Goal: Find specific page/section: Find specific page/section

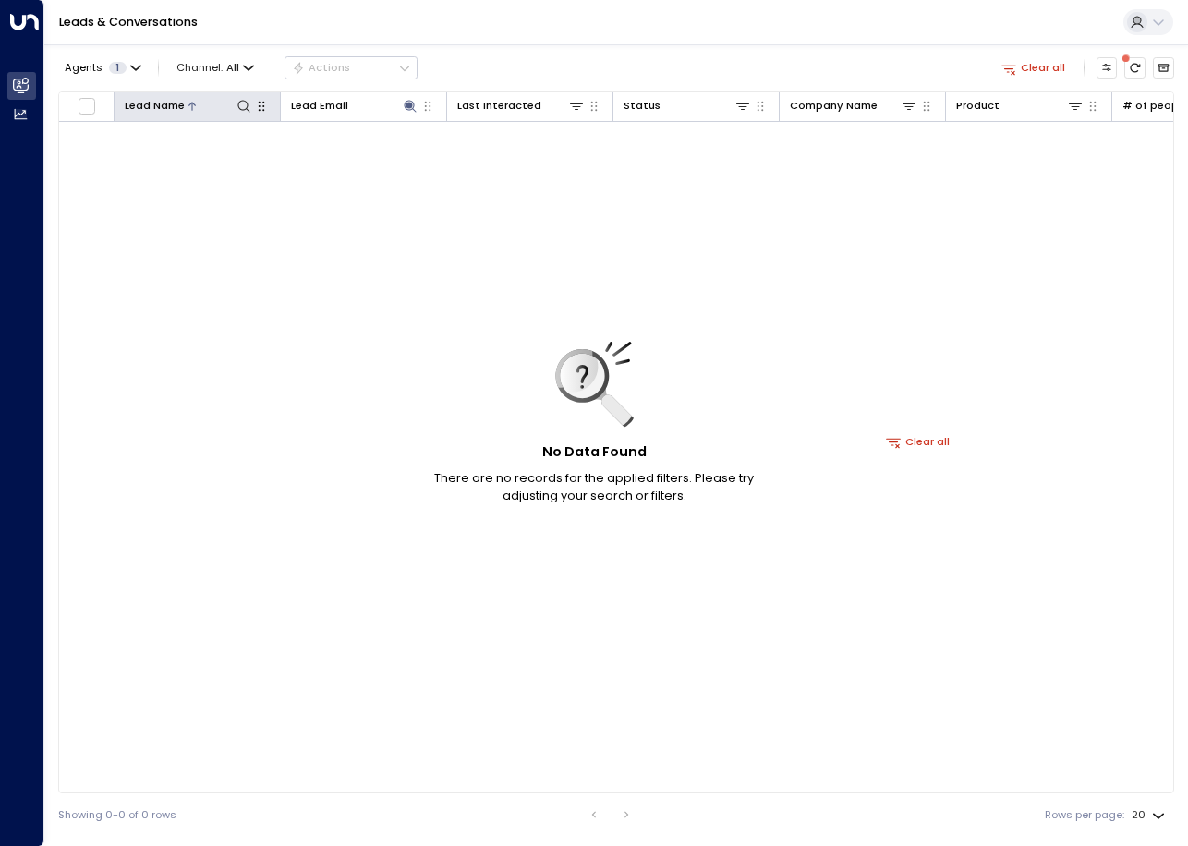
click at [254, 109] on icon "button" at bounding box center [261, 106] width 15 height 15
click at [243, 113] on icon at bounding box center [244, 106] width 15 height 15
type input "**********"
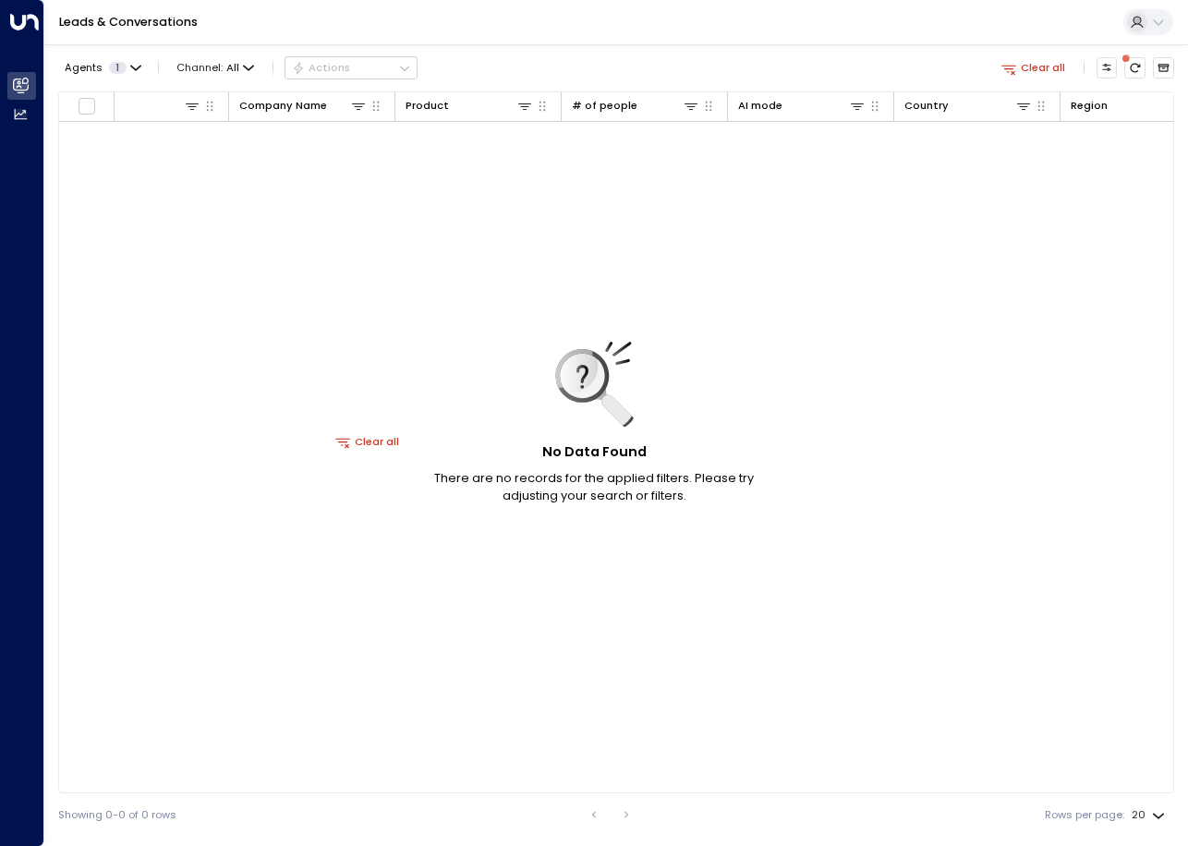
scroll to position [0, 609]
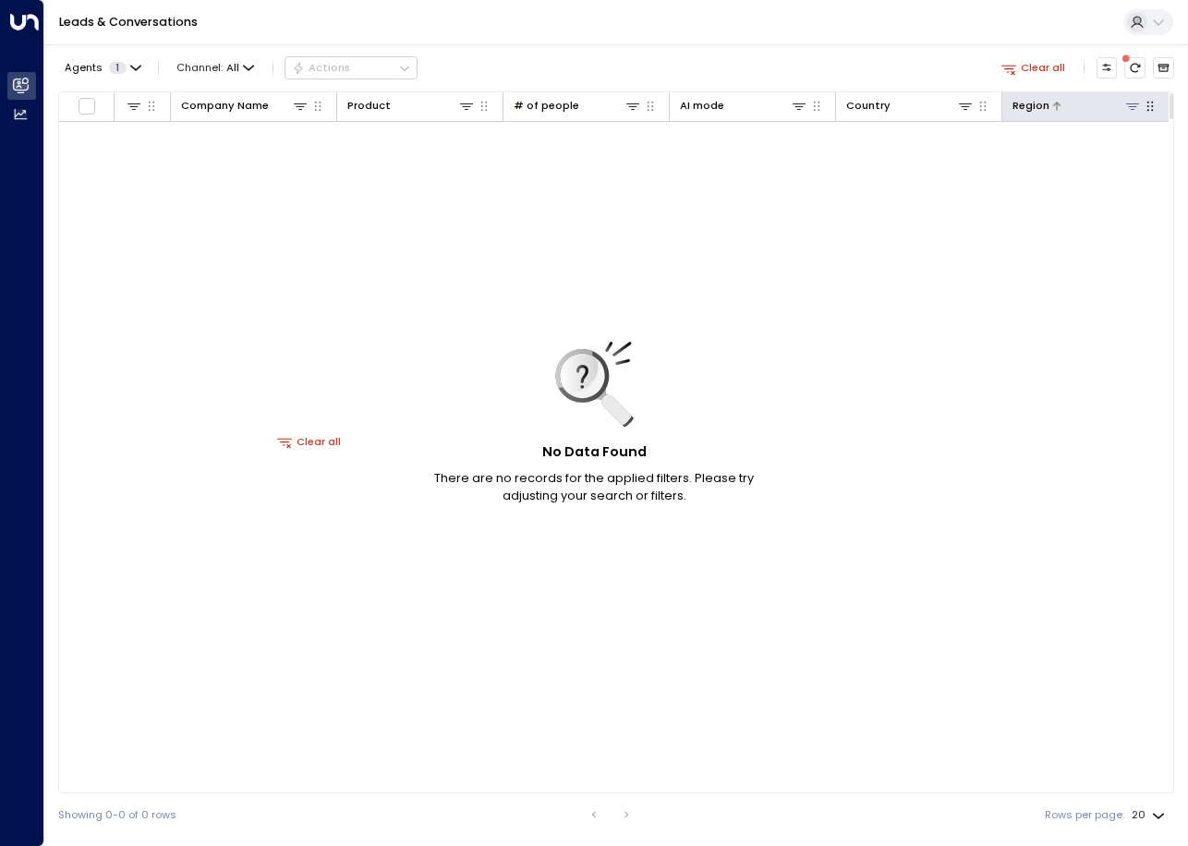
click at [1135, 111] on icon at bounding box center [1132, 106] width 15 height 15
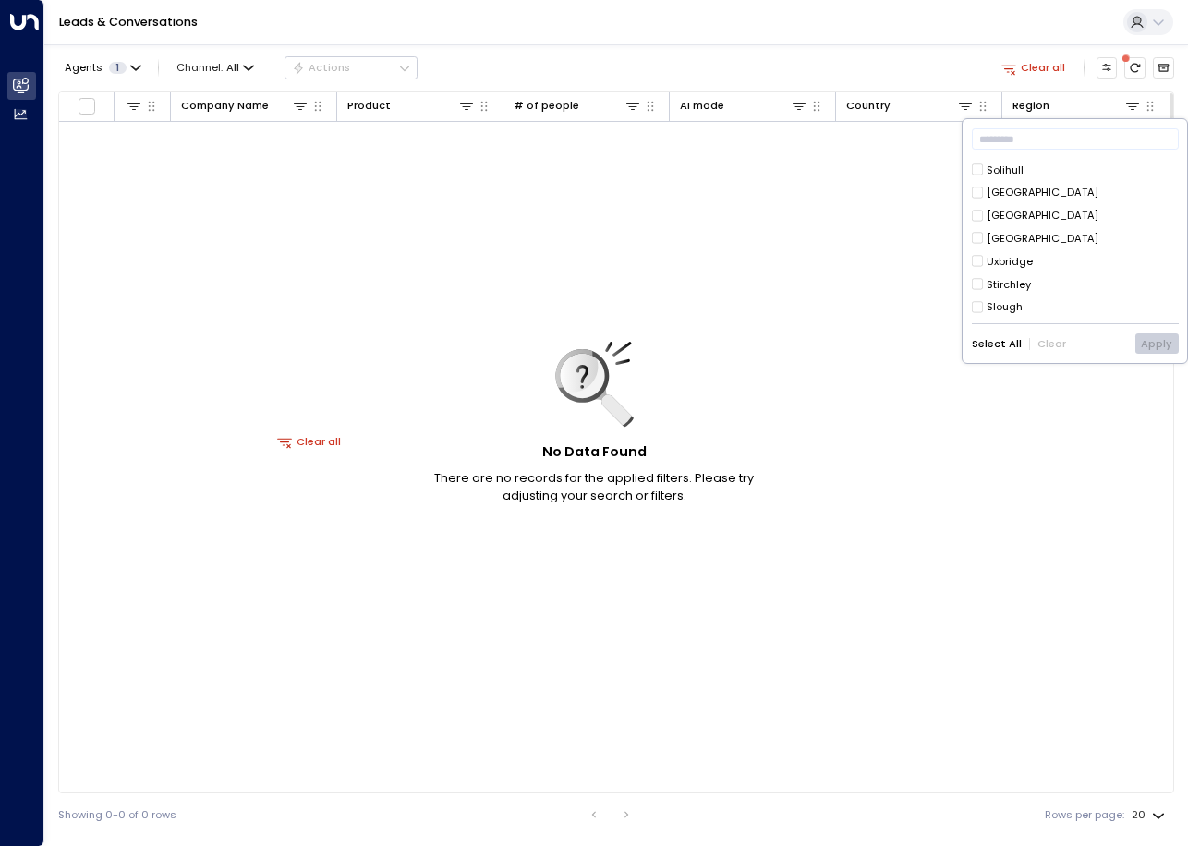
scroll to position [135, 0]
click at [1155, 340] on button "Apply" at bounding box center [1156, 344] width 43 height 20
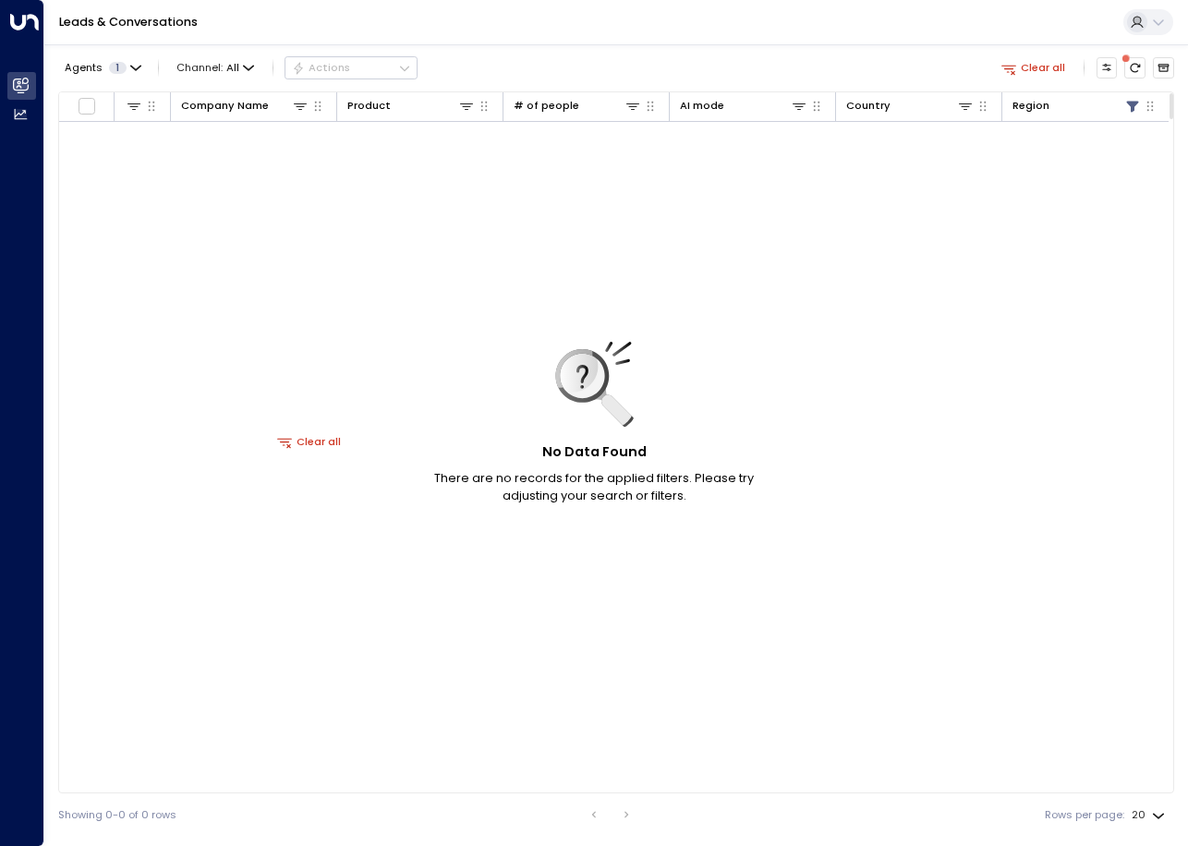
click at [372, 788] on div "Lead Name Lead Email Last Interacted Status Company Name Product # of people AI…" at bounding box center [616, 442] width 1116 height 702
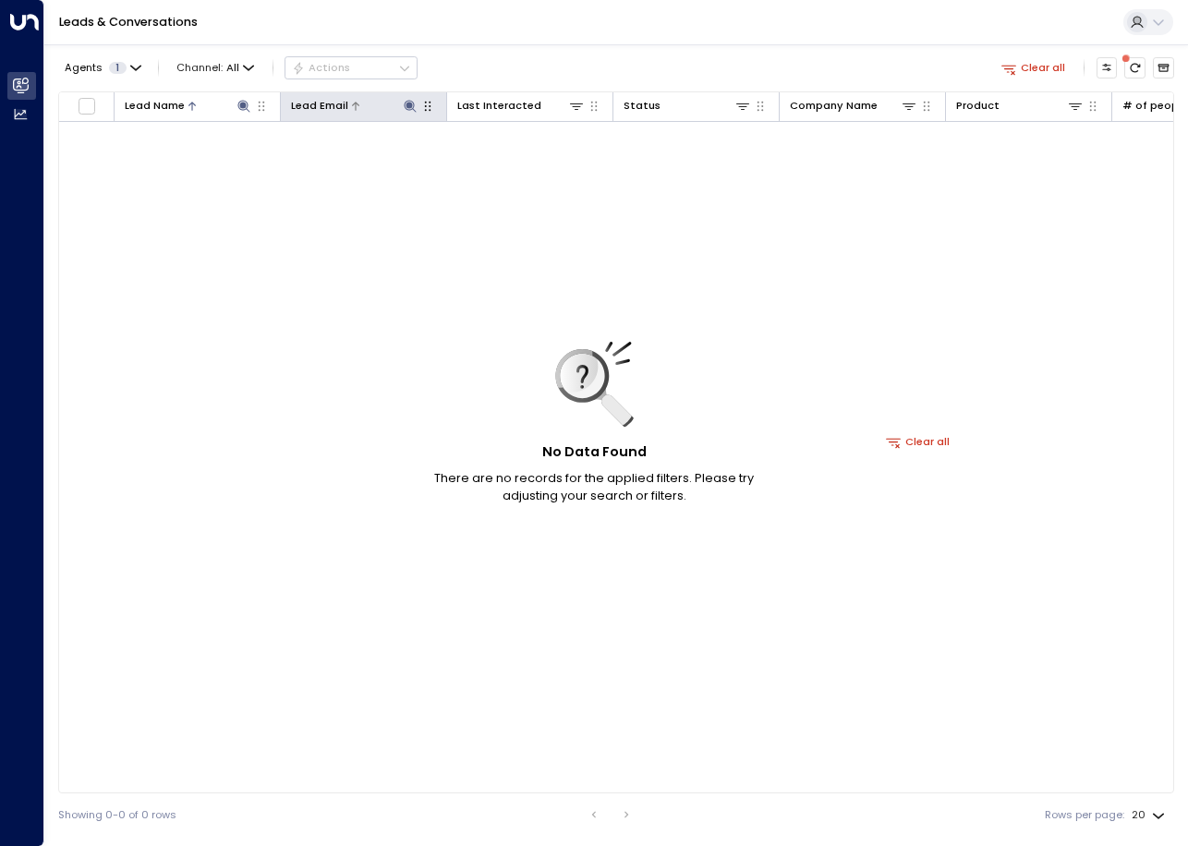
click at [408, 109] on icon at bounding box center [410, 106] width 15 height 15
click at [500, 164] on icon "button" at bounding box center [500, 162] width 12 height 12
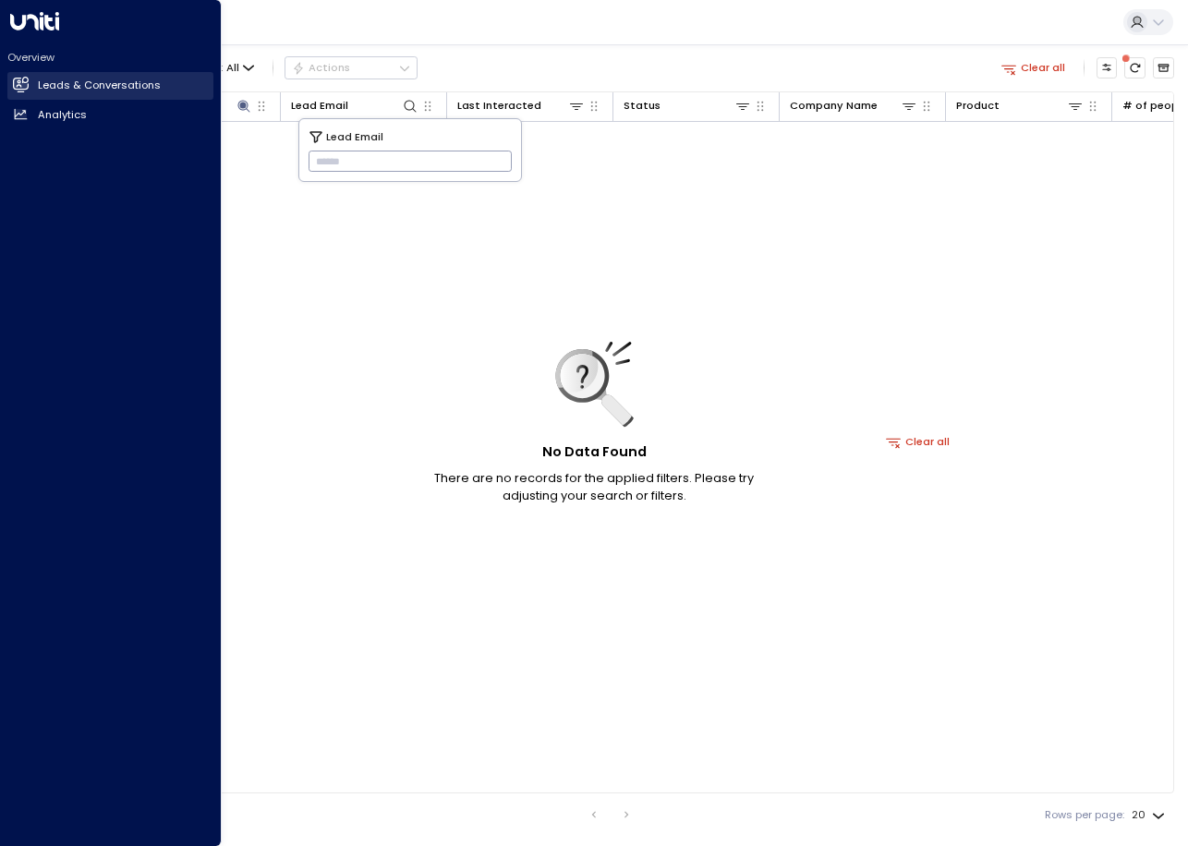
click at [18, 84] on icon at bounding box center [21, 84] width 15 height 11
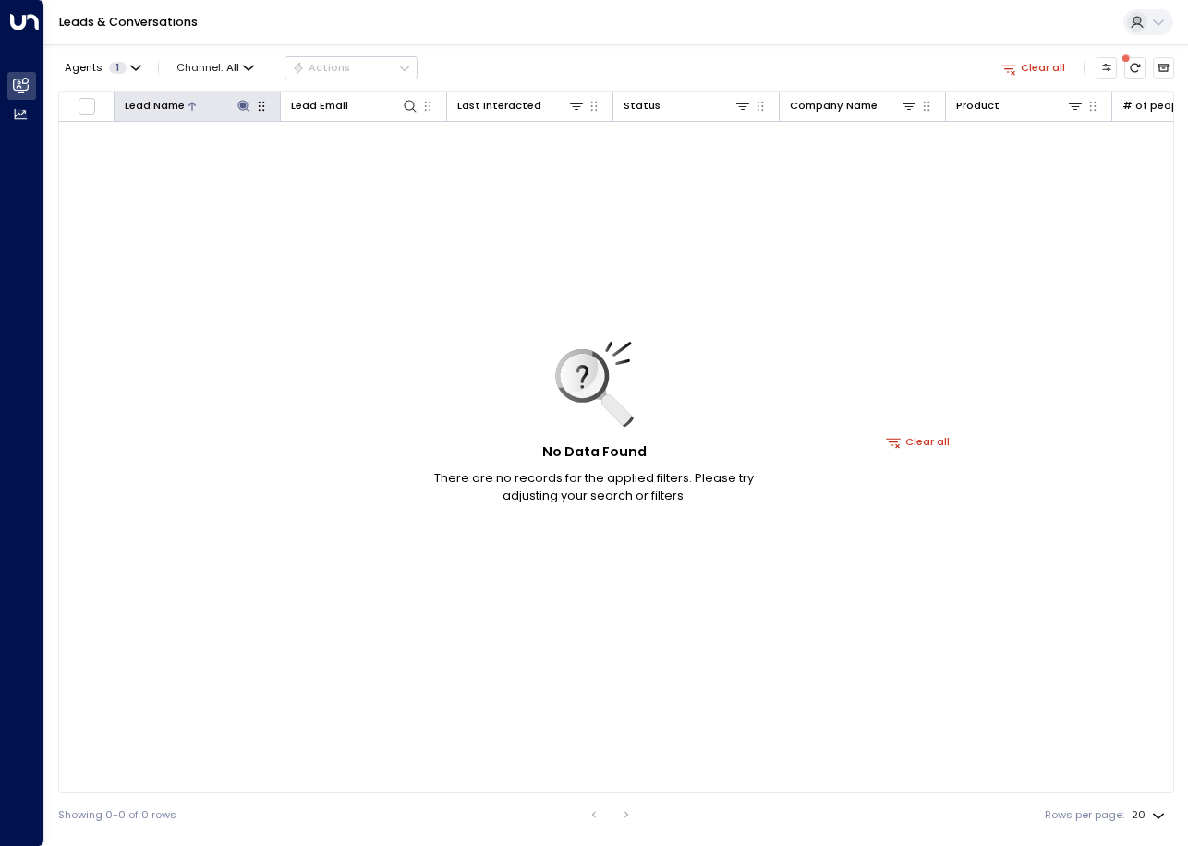
click at [238, 107] on icon at bounding box center [243, 106] width 12 height 12
click at [334, 166] on icon "button" at bounding box center [334, 162] width 12 height 12
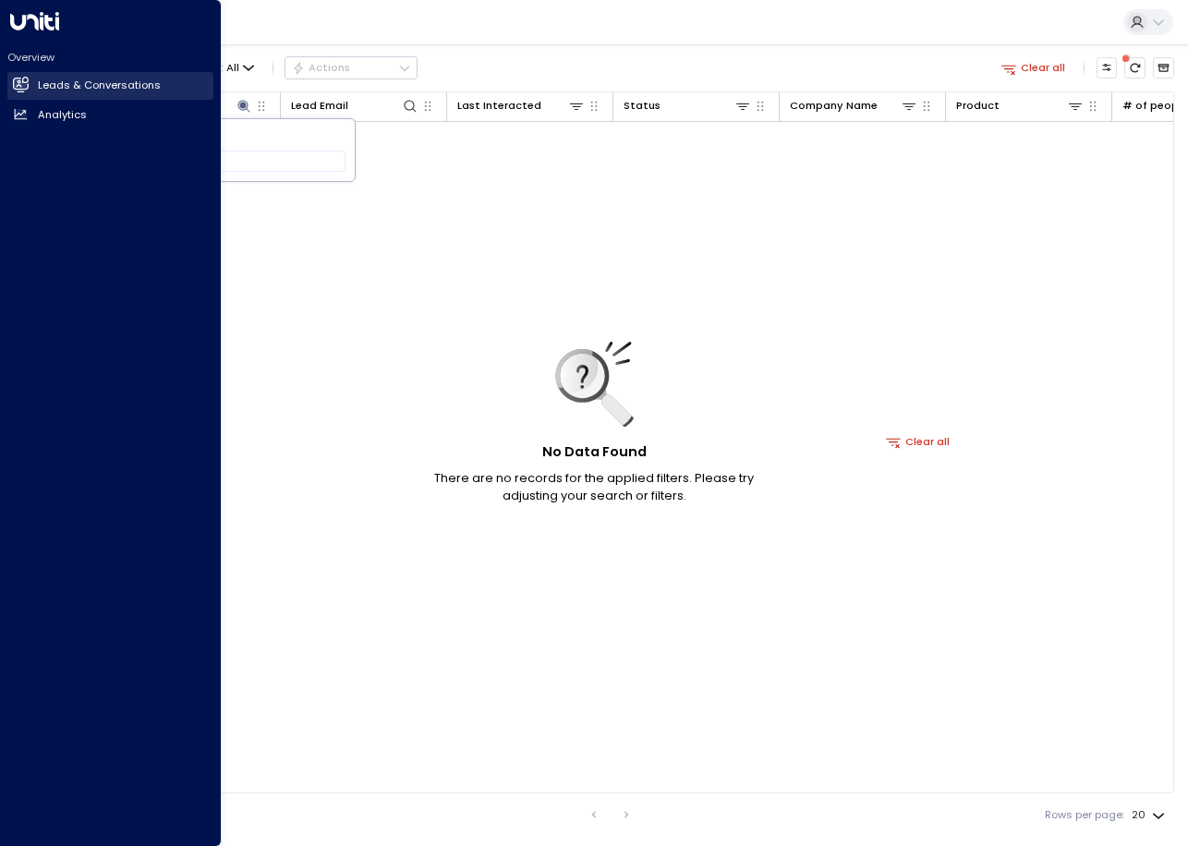
click at [20, 80] on icon at bounding box center [21, 84] width 15 height 11
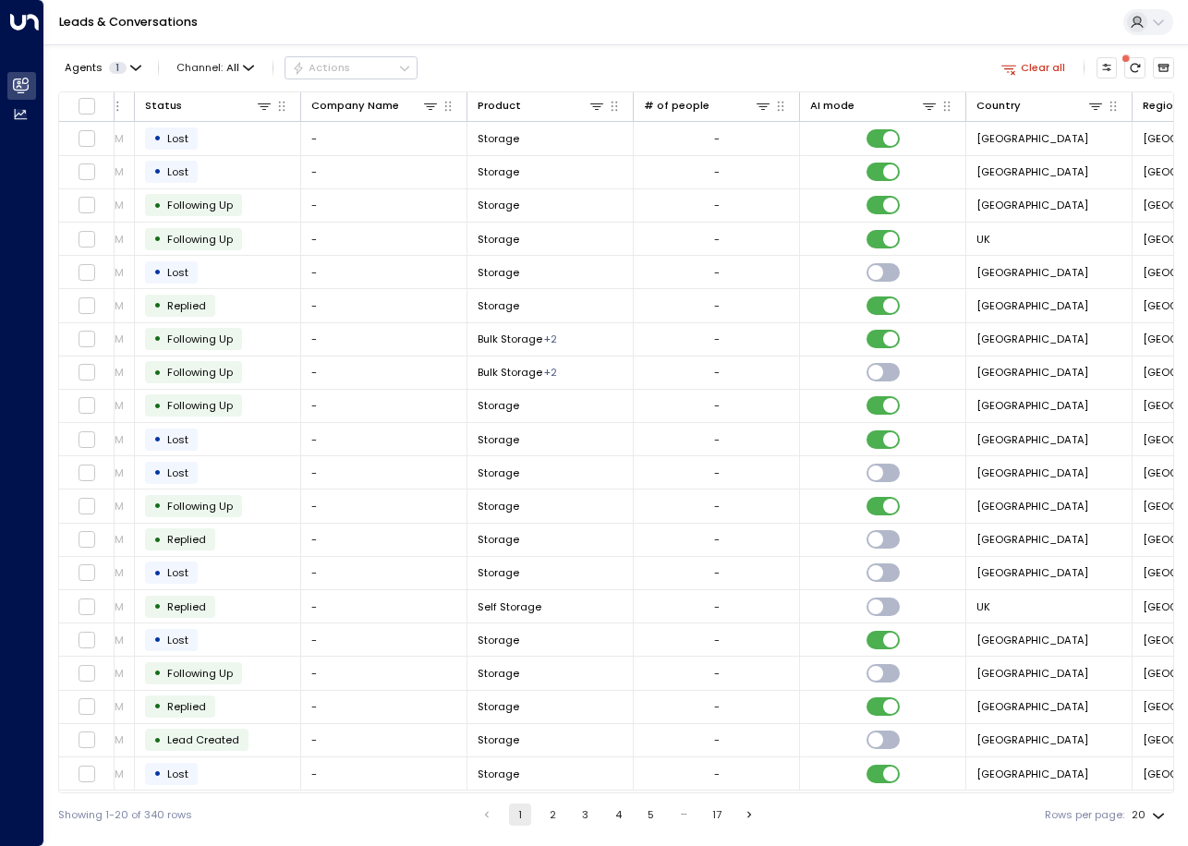
scroll to position [0, 613]
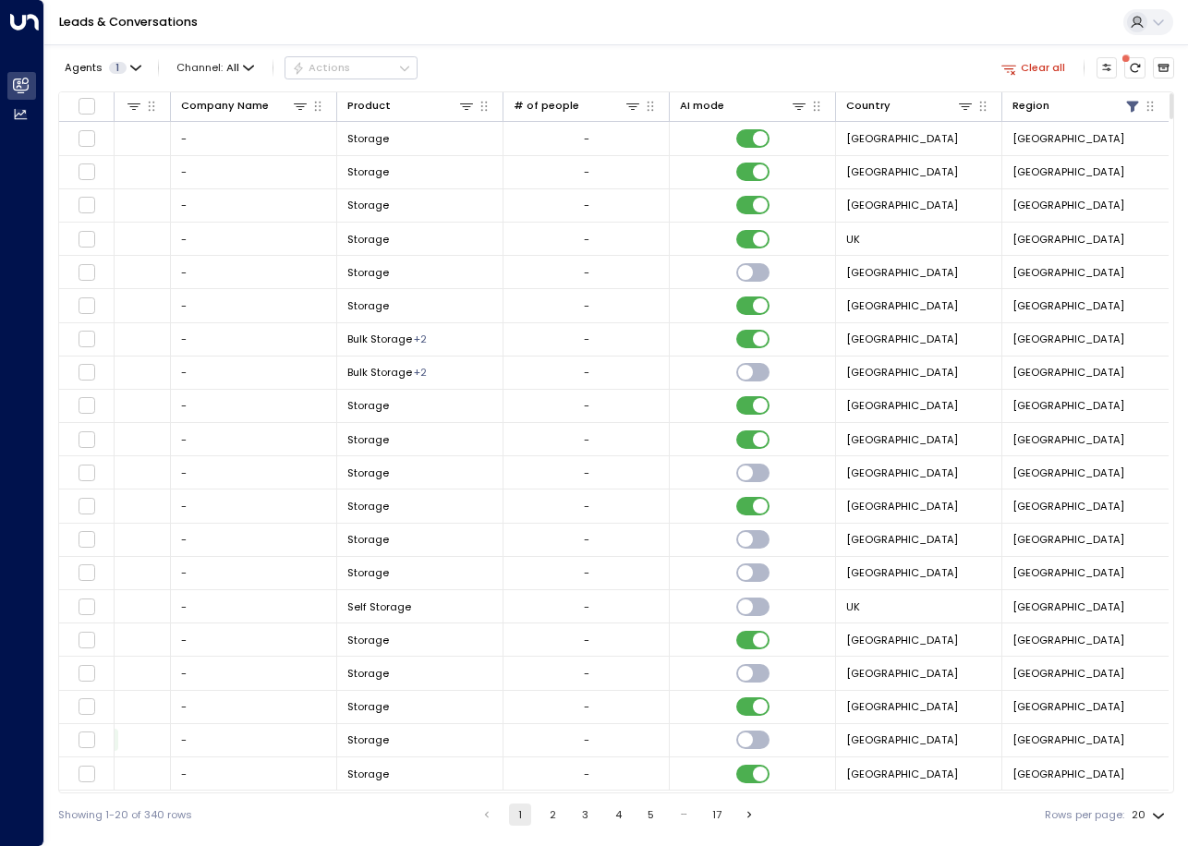
click at [1125, 819] on div "Rows per page: 20 **" at bounding box center [1107, 815] width 124 height 30
click at [1163, 814] on body "Overview Leads & Conversations Leads & Conversations Analytics Analytics Leads …" at bounding box center [594, 418] width 1188 height 836
click at [1155, 810] on li "100" at bounding box center [1148, 809] width 48 height 29
type input "***"
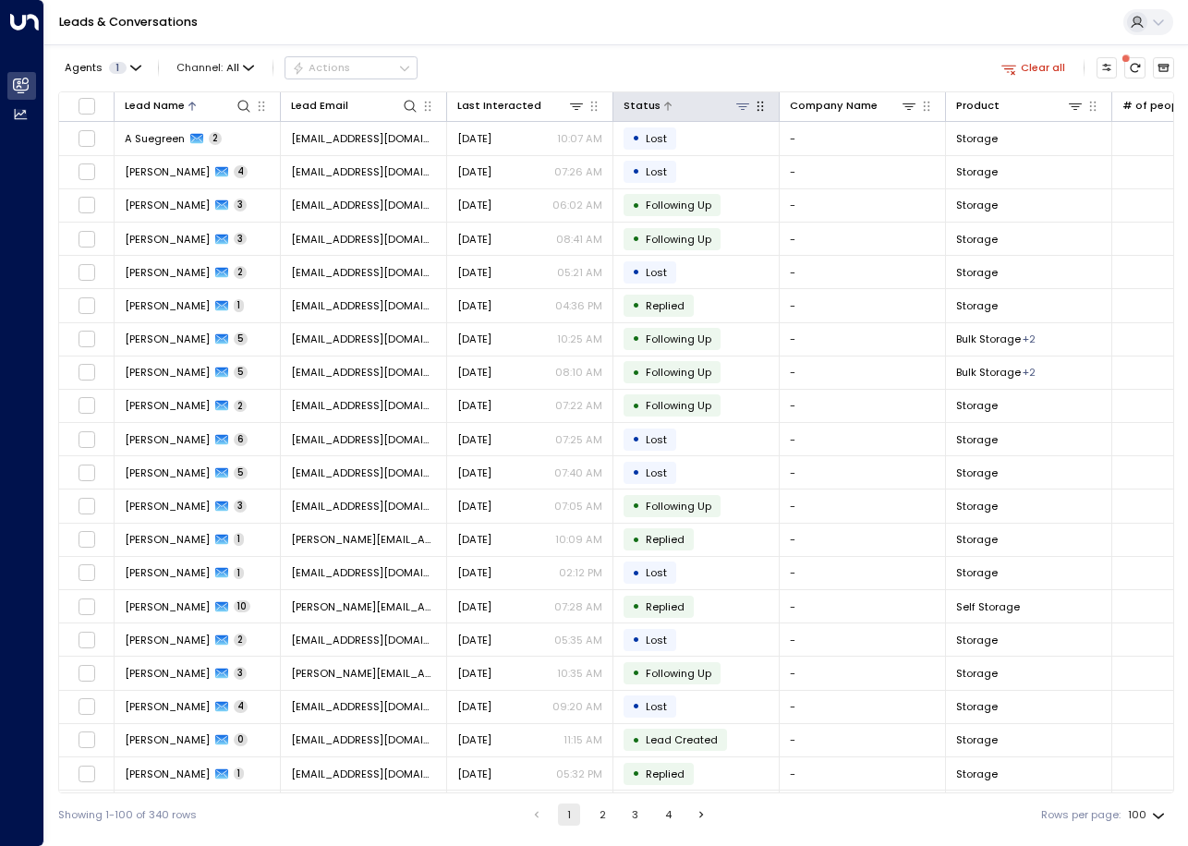
click at [695, 105] on div at bounding box center [706, 106] width 91 height 18
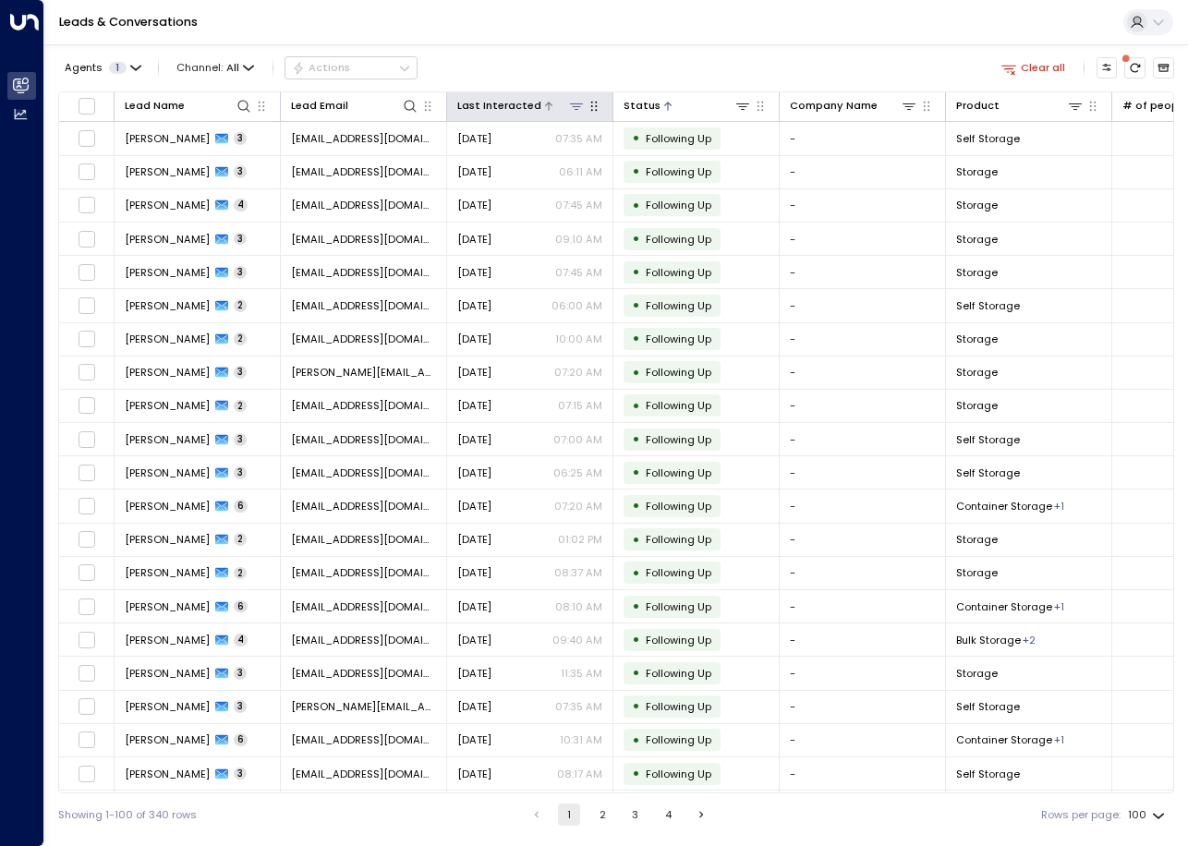
click at [543, 111] on icon at bounding box center [548, 106] width 11 height 11
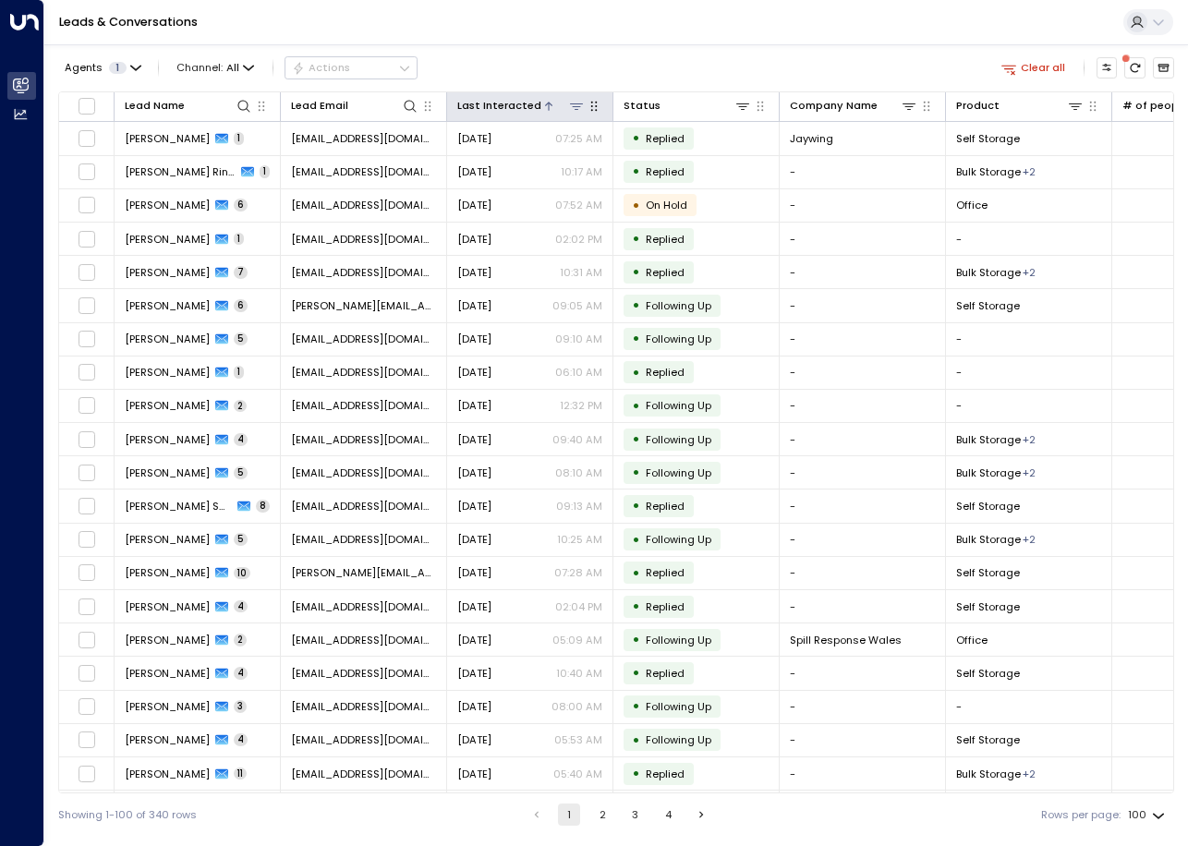
click at [543, 107] on icon at bounding box center [548, 106] width 11 height 11
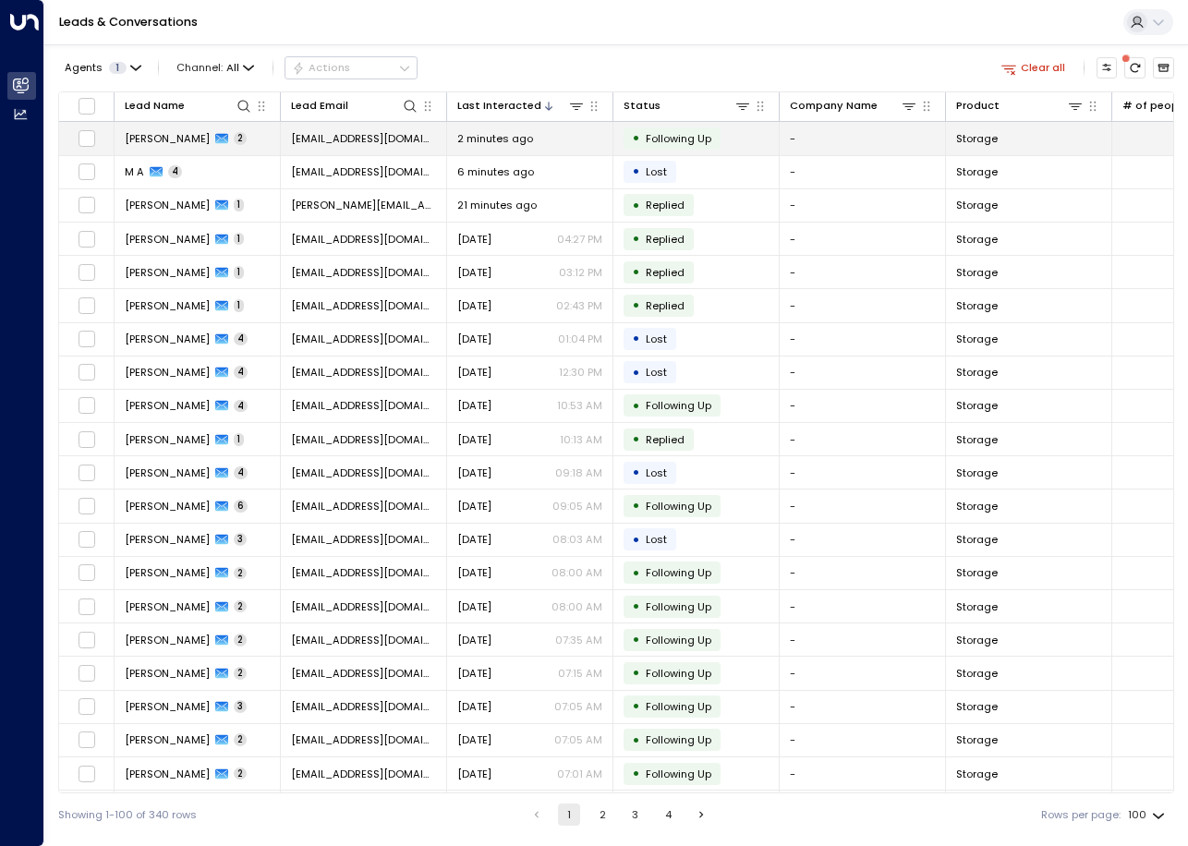
click at [378, 141] on span "[EMAIL_ADDRESS][DOMAIN_NAME]" at bounding box center [363, 138] width 145 height 15
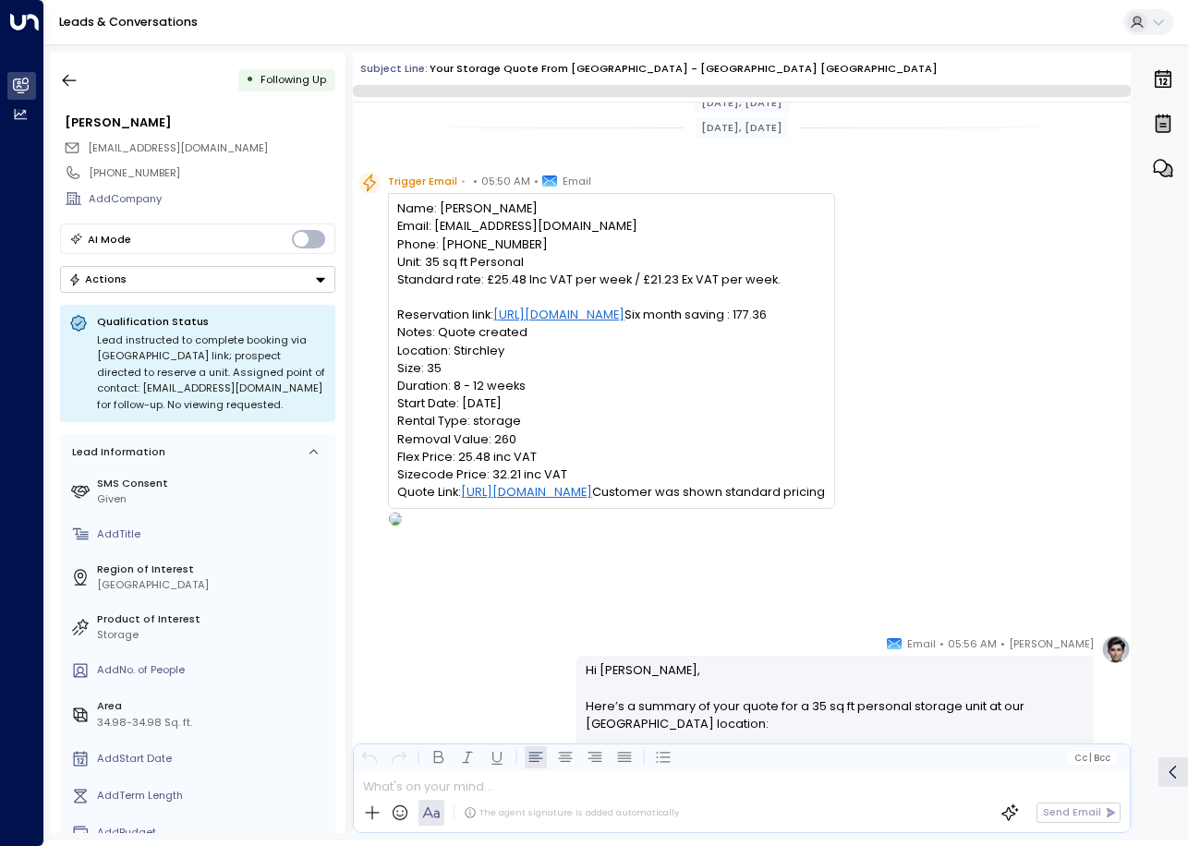
scroll to position [831, 0]
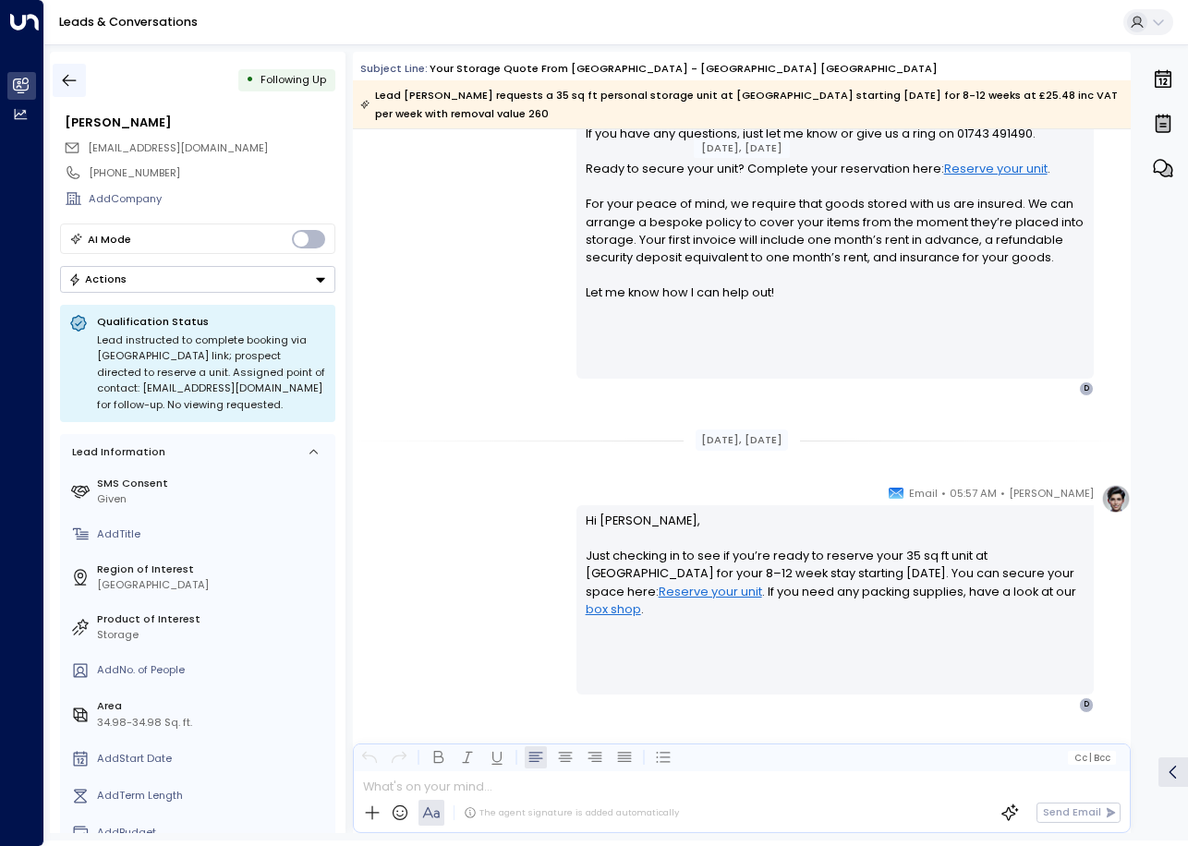
click at [69, 79] on icon "button" at bounding box center [69, 80] width 18 height 18
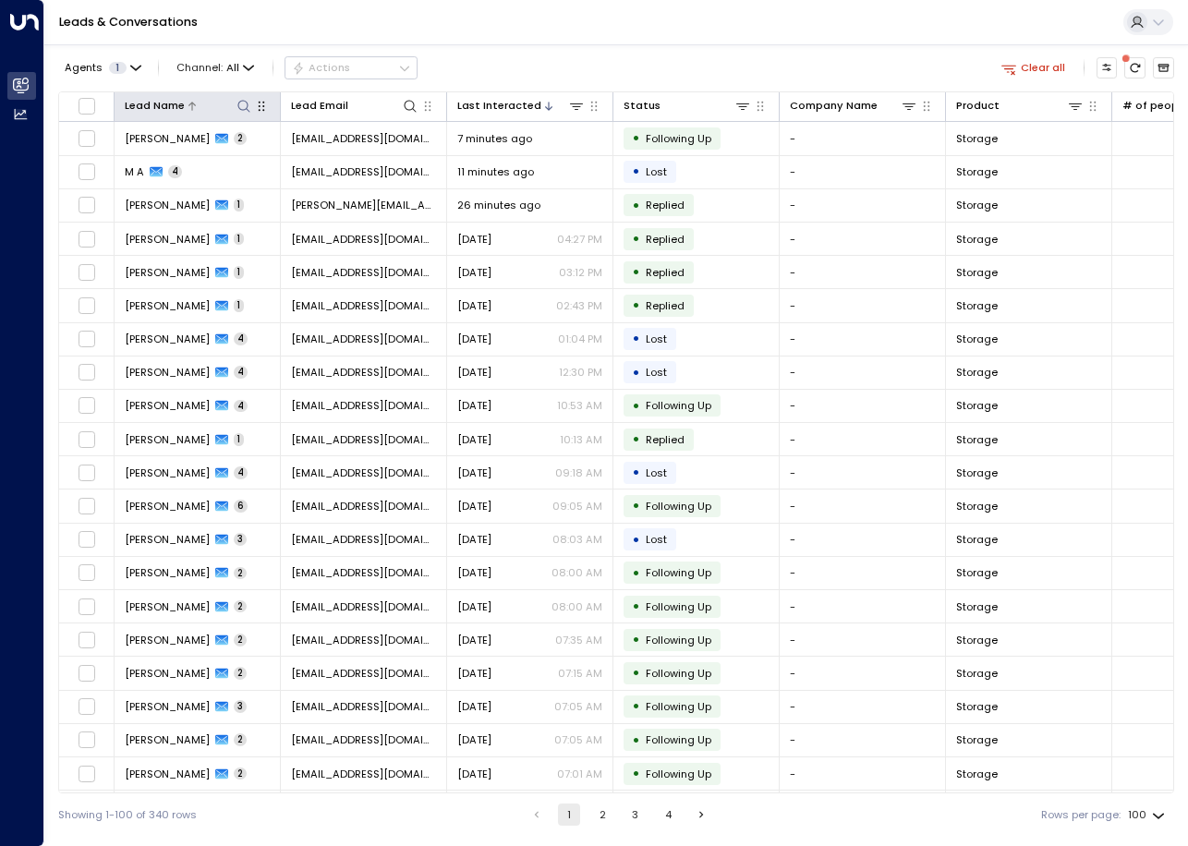
click at [239, 107] on icon at bounding box center [244, 106] width 15 height 15
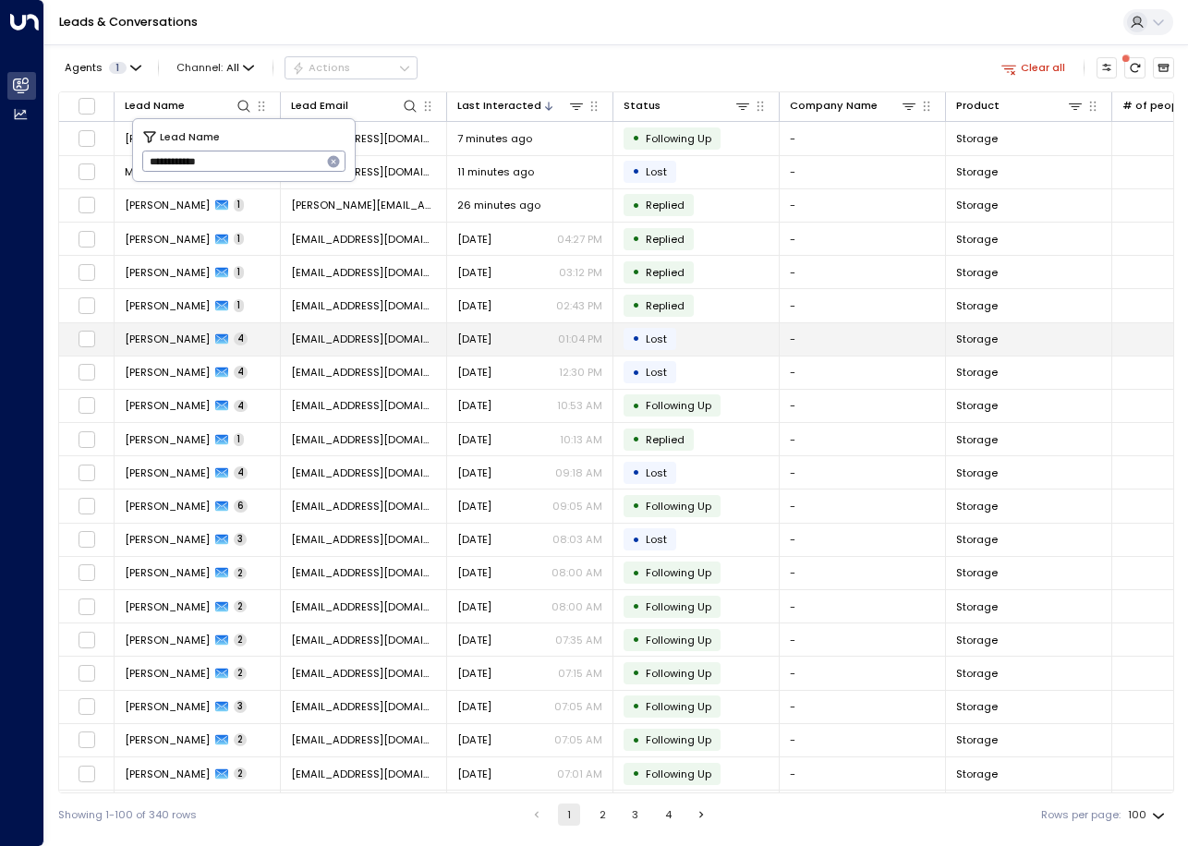
type input "**********"
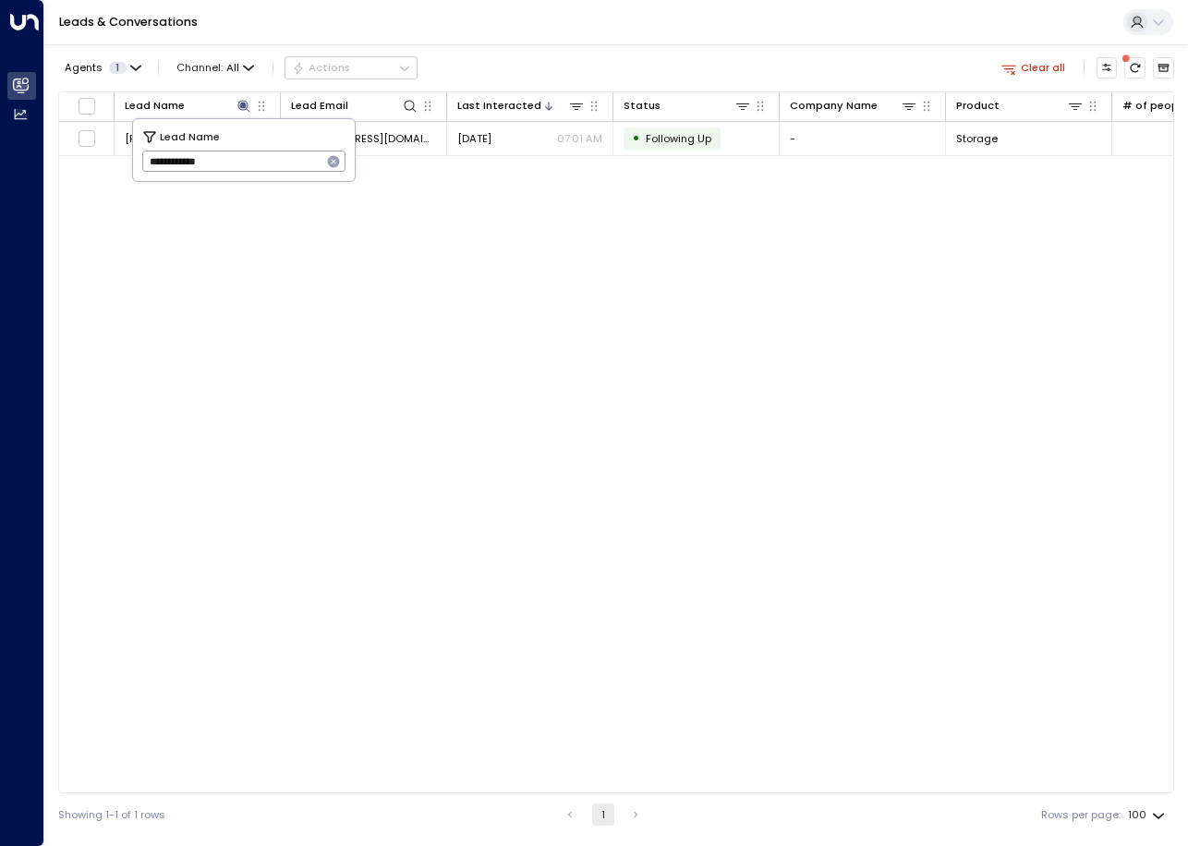
click at [461, 261] on div "Lead Name Lead Email Last Interacted Status Company Name Product # of people AI…" at bounding box center [616, 442] width 1116 height 702
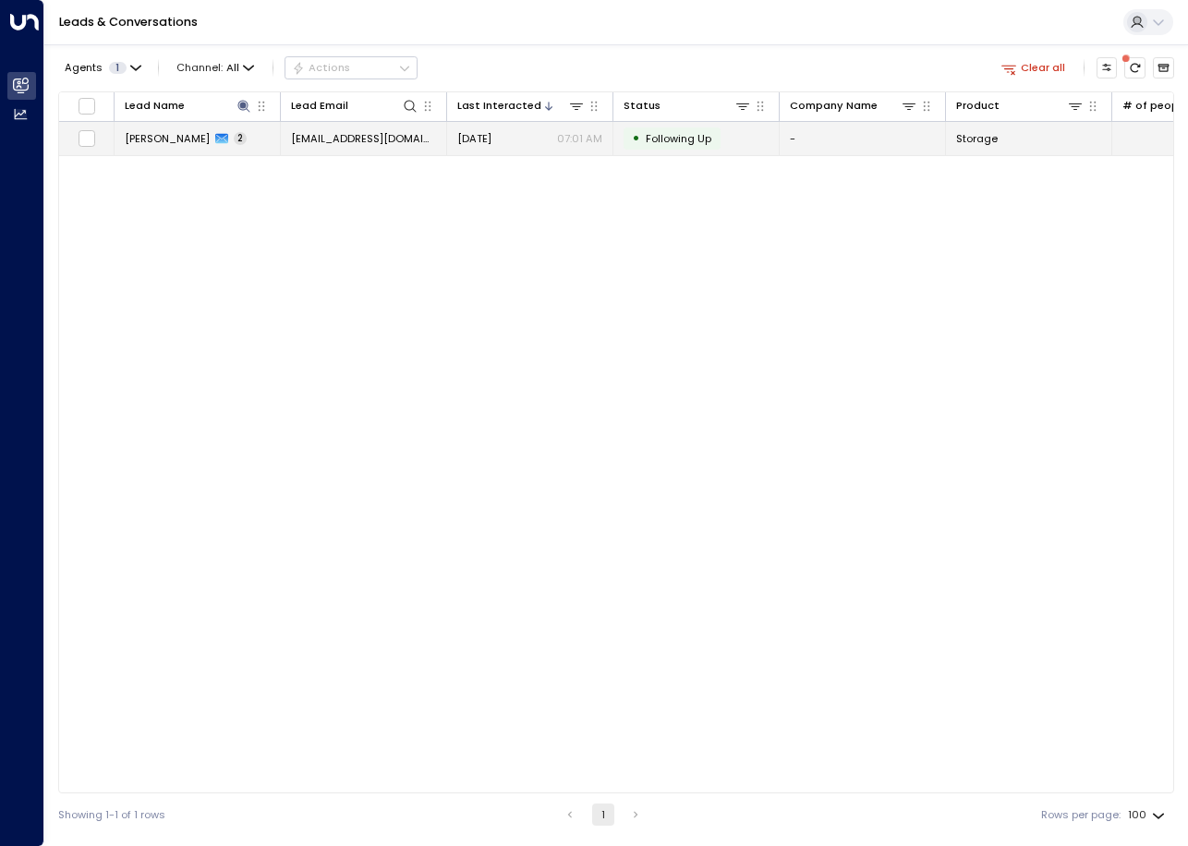
click at [382, 149] on td "[EMAIL_ADDRESS][DOMAIN_NAME]" at bounding box center [364, 138] width 166 height 32
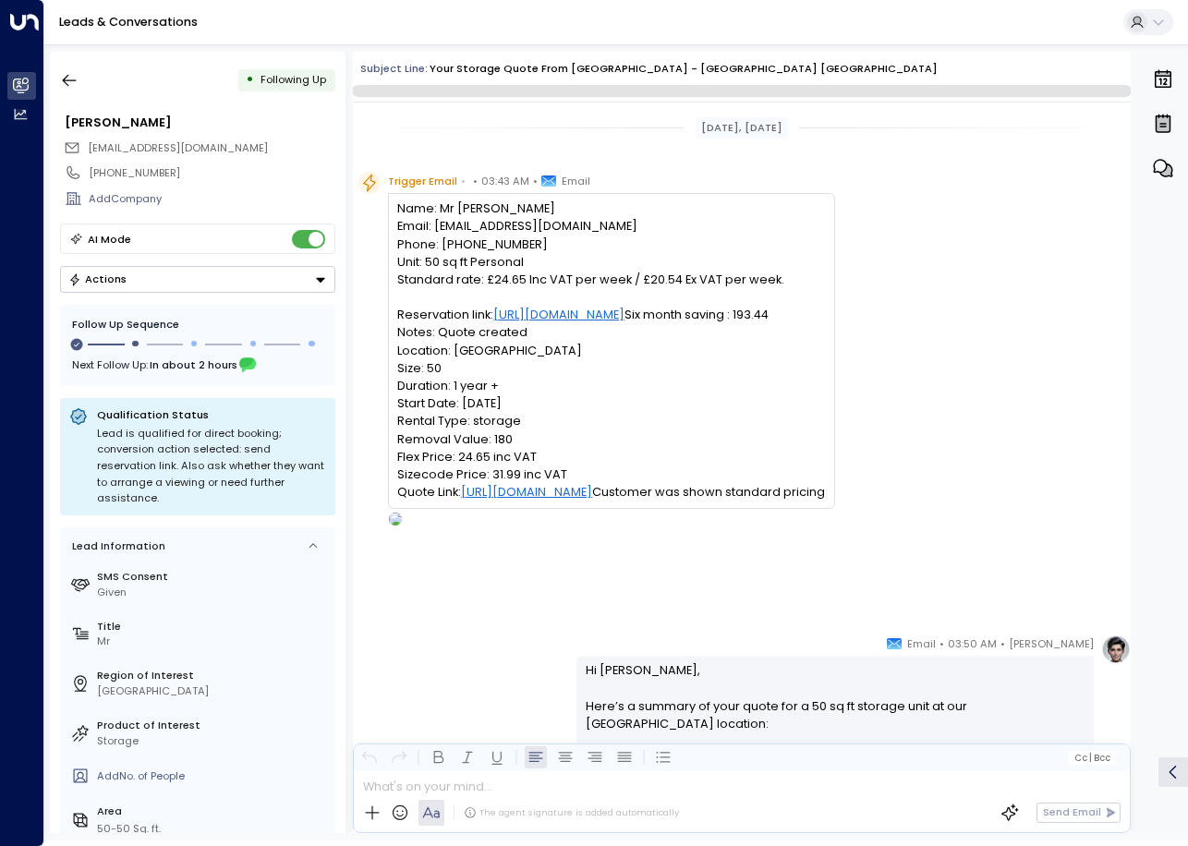
scroll to position [1150, 0]
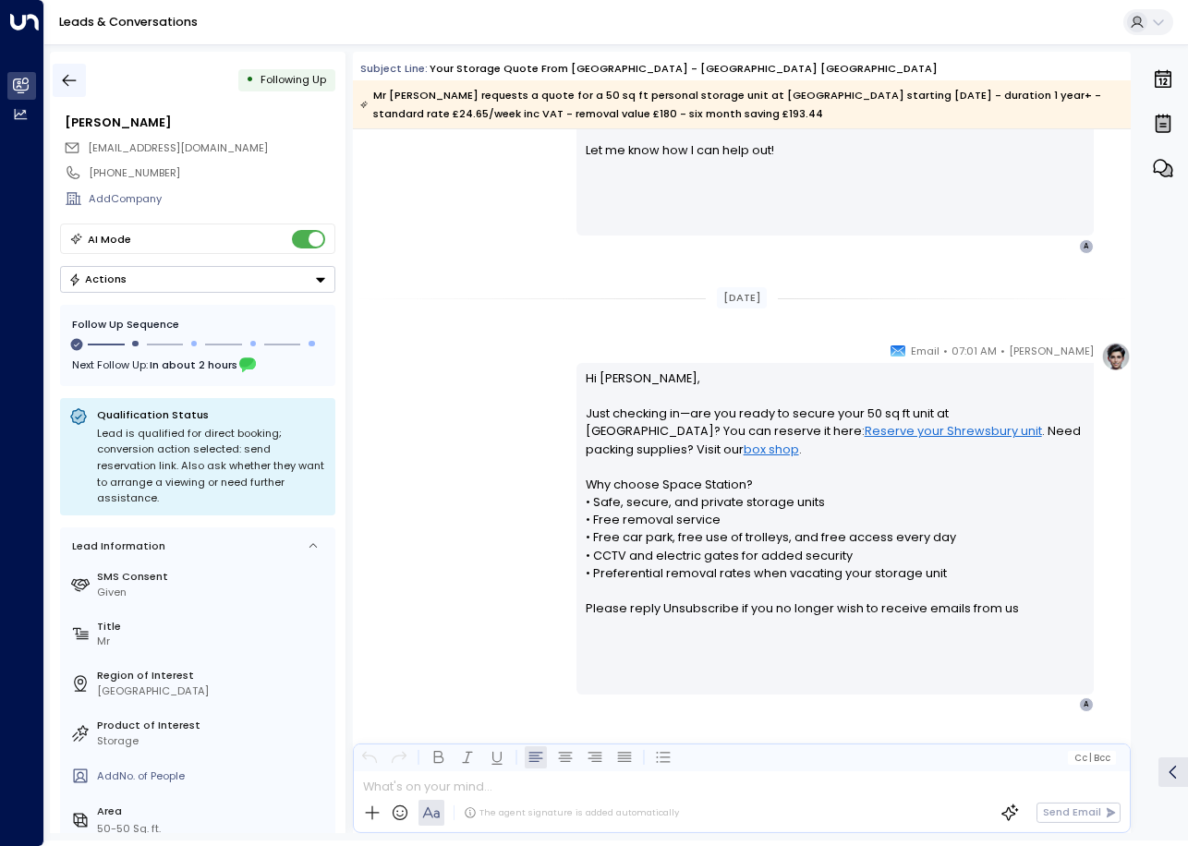
click at [71, 84] on icon "button" at bounding box center [69, 80] width 18 height 18
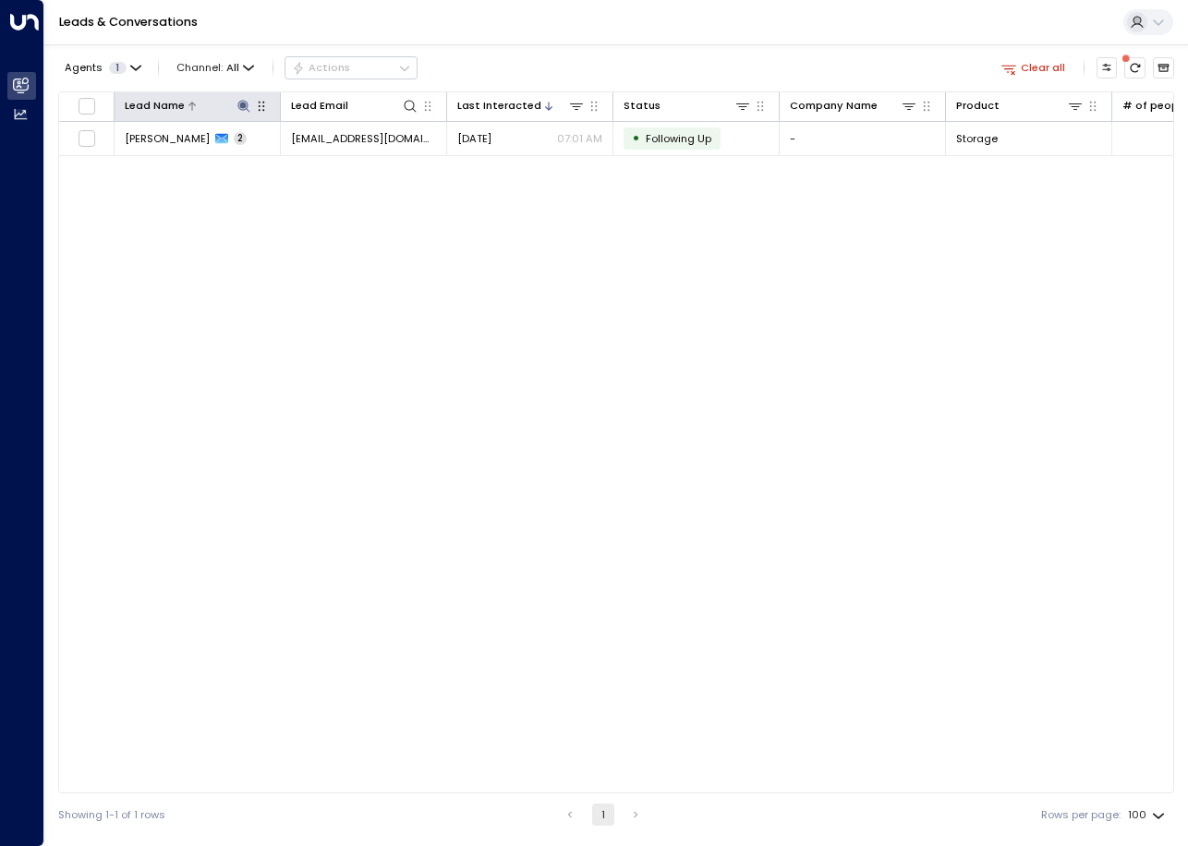
click at [237, 103] on icon at bounding box center [244, 106] width 15 height 15
click at [335, 162] on icon "button" at bounding box center [334, 162] width 12 height 12
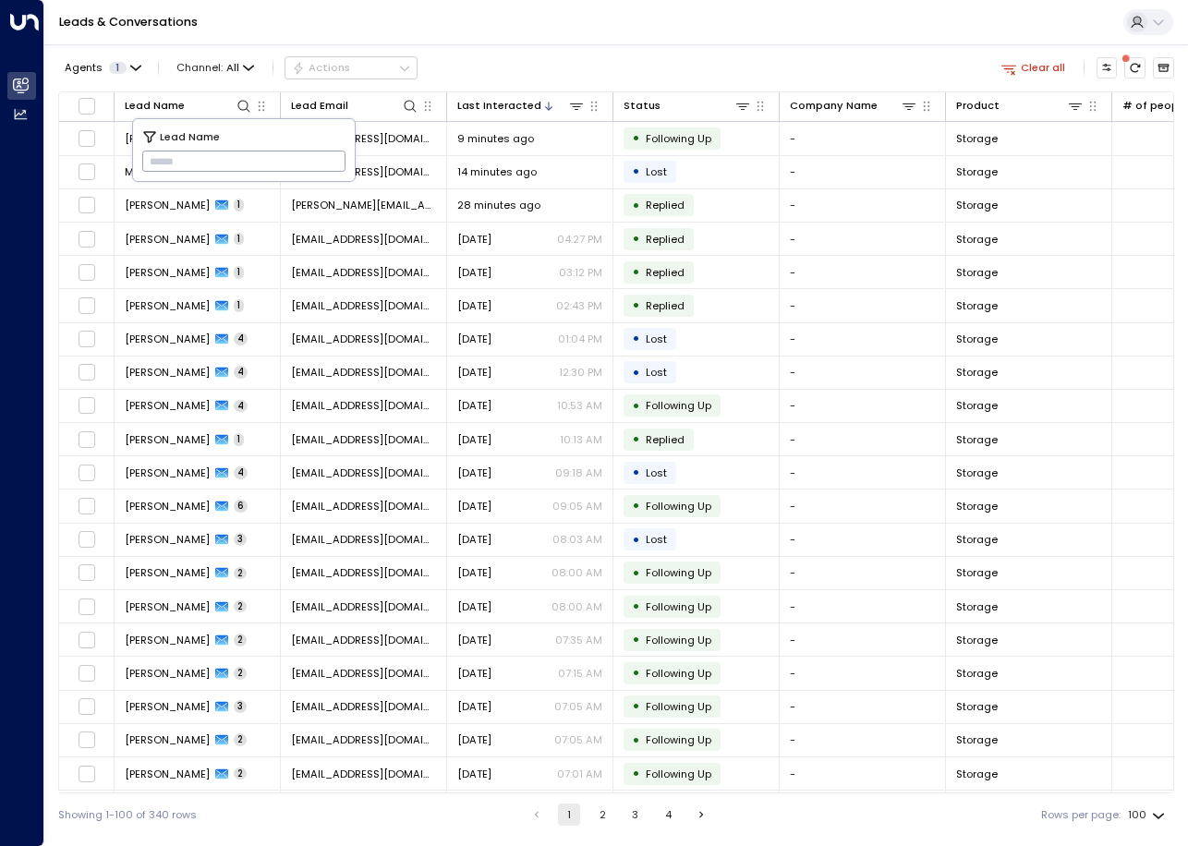
paste input "**********"
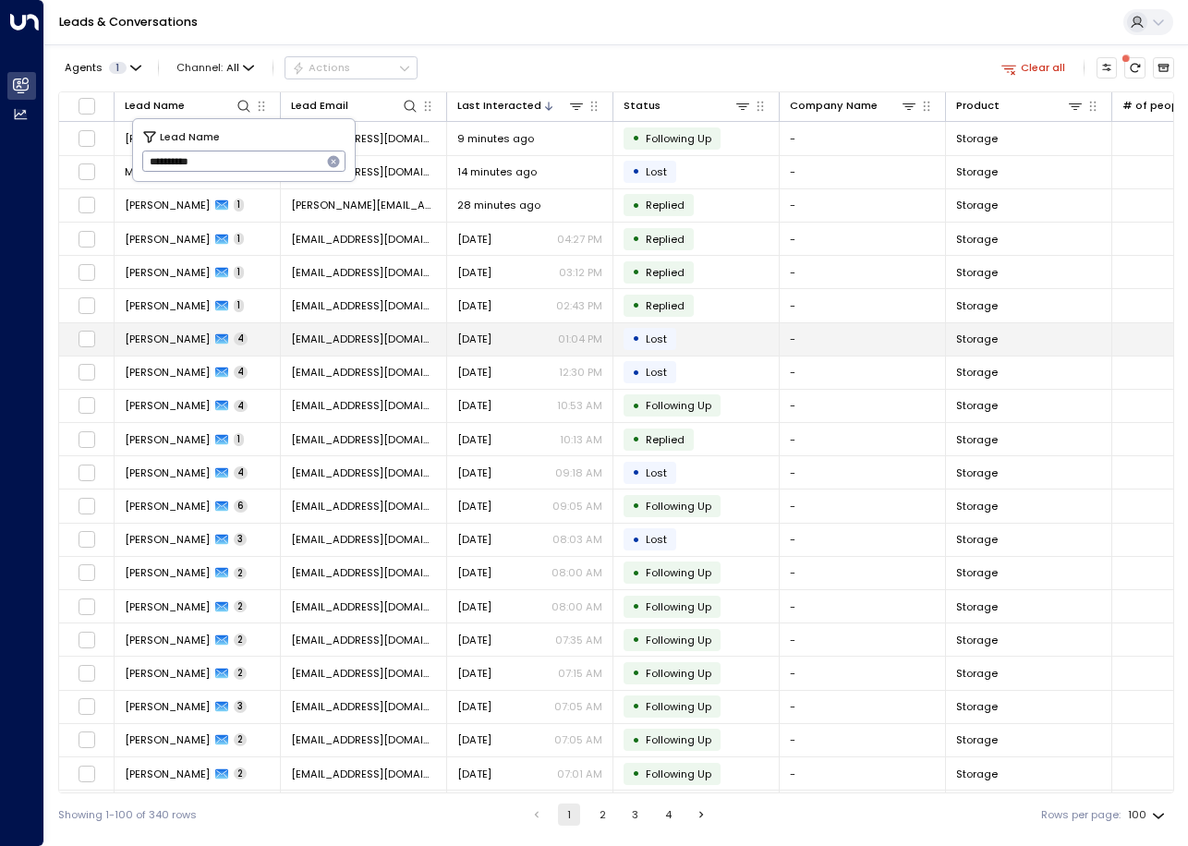
type input "**********"
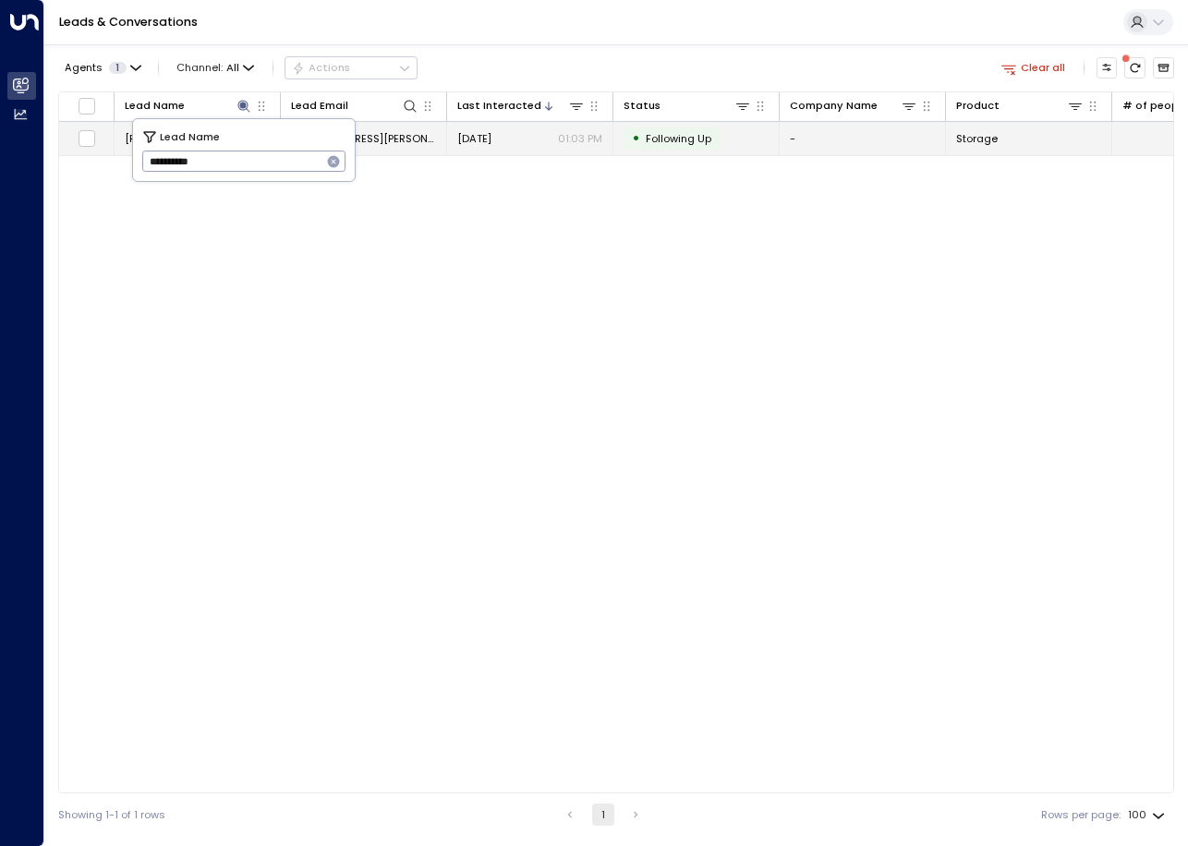
click at [435, 151] on td "[EMAIL_ADDRESS][PERSON_NAME][DOMAIN_NAME]" at bounding box center [364, 138] width 166 height 32
